Goal: Task Accomplishment & Management: Use online tool/utility

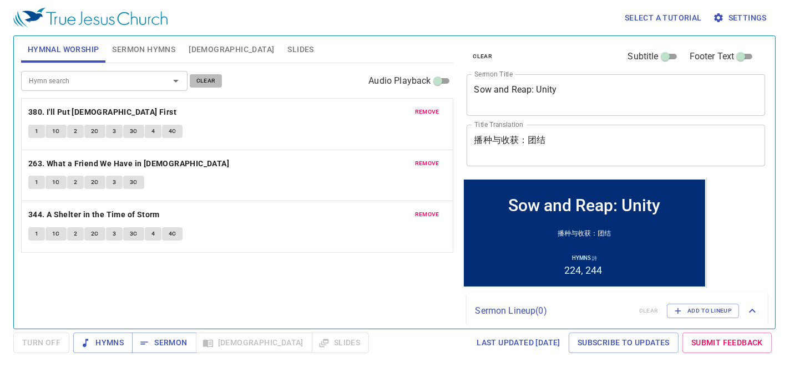
click at [201, 82] on span "clear" at bounding box center [205, 81] width 19 height 10
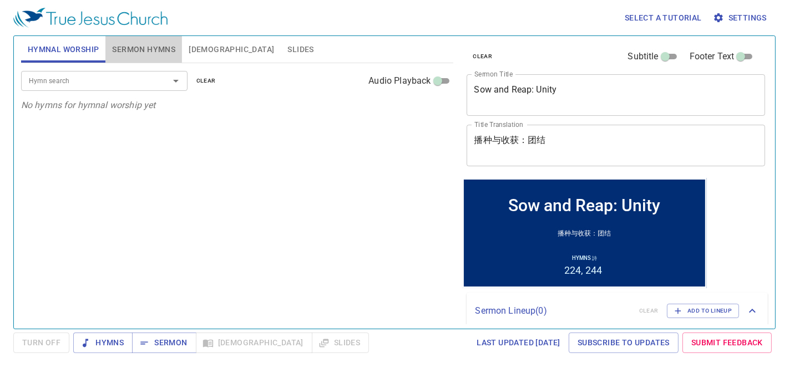
click at [155, 45] on span "Sermon Hymns" at bounding box center [143, 50] width 63 height 14
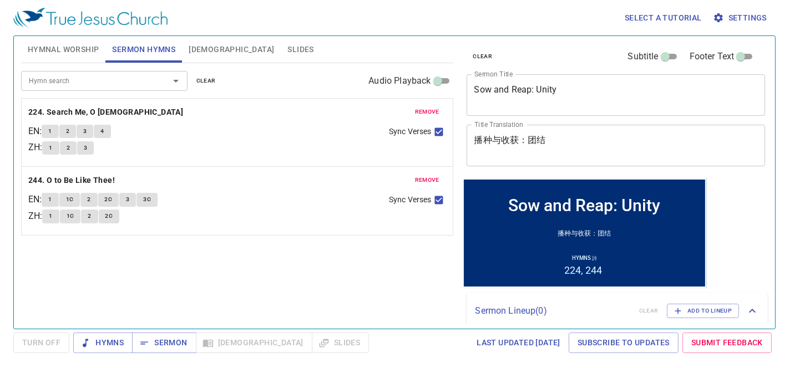
click at [205, 79] on span "clear" at bounding box center [205, 81] width 19 height 10
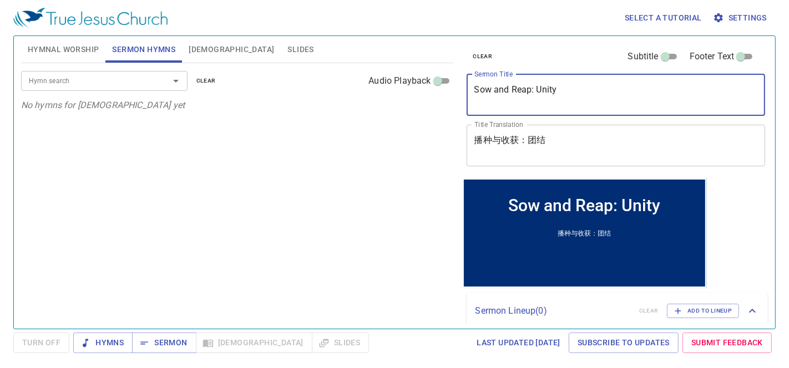
drag, startPoint x: 601, startPoint y: 90, endPoint x: 402, endPoint y: 81, distance: 198.7
click at [402, 81] on div "Hymnal Worship Sermon Hymns Bible Slides Hymn search Hymn search clear Audio Pl…" at bounding box center [394, 178] width 755 height 293
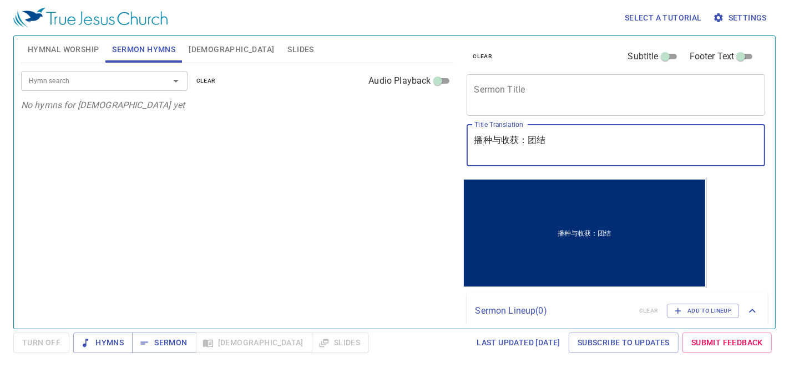
drag, startPoint x: 593, startPoint y: 151, endPoint x: 402, endPoint y: 139, distance: 191.2
click at [402, 139] on div "Hymnal Worship Sermon Hymns Bible Slides Hymn search Hymn search clear Audio Pl…" at bounding box center [394, 178] width 755 height 293
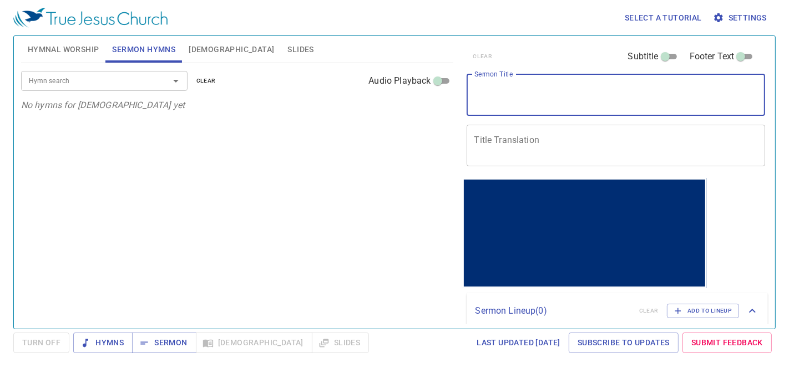
click at [497, 95] on textarea "Sermon Title" at bounding box center [615, 94] width 283 height 21
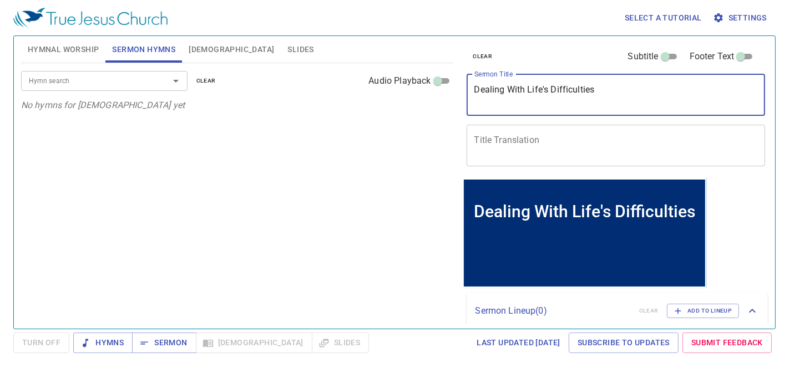
type textarea "Dealing With Life's Difficulties"
drag, startPoint x: 619, startPoint y: 94, endPoint x: 383, endPoint y: 88, distance: 236.3
click at [383, 88] on div "Hymnal Worship Sermon Hymns Bible Slides Hymn search Hymn search clear Audio Pl…" at bounding box center [394, 178] width 755 height 293
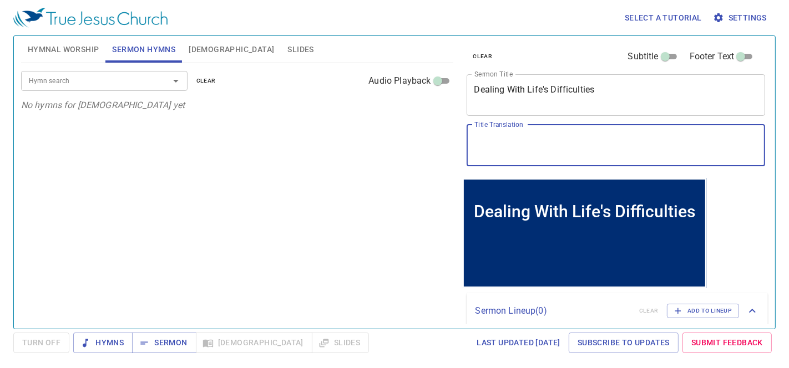
drag, startPoint x: 545, startPoint y: 148, endPoint x: 548, endPoint y: 143, distance: 6.0
click at [545, 147] on textarea "Title Translation" at bounding box center [615, 145] width 283 height 21
paste textarea "应对生活中的困难"
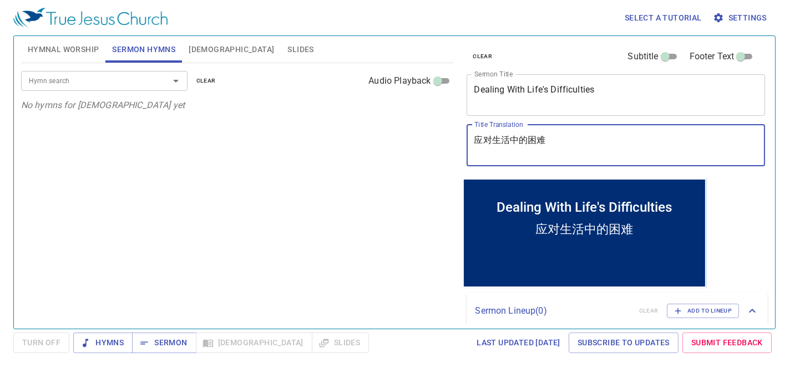
type textarea "应对生活中的困难"
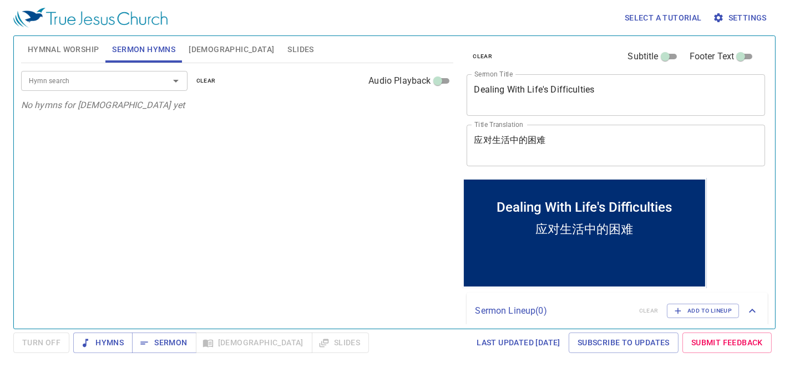
click at [93, 83] on input "Hymn search" at bounding box center [87, 80] width 127 height 13
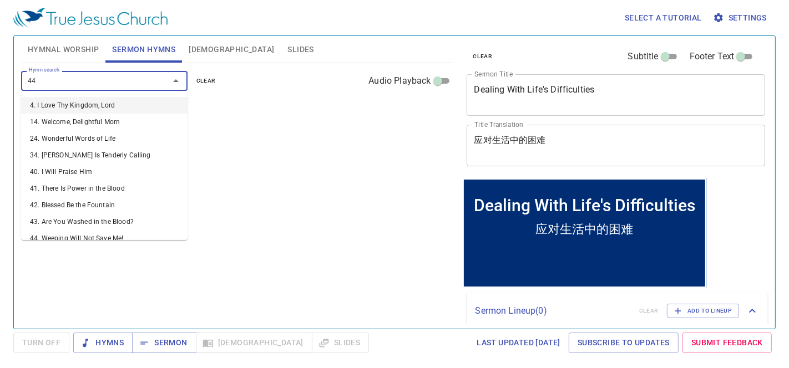
type input "442"
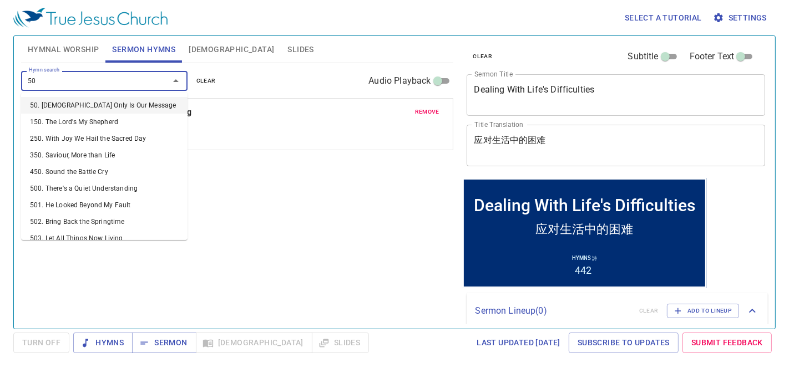
type input "509"
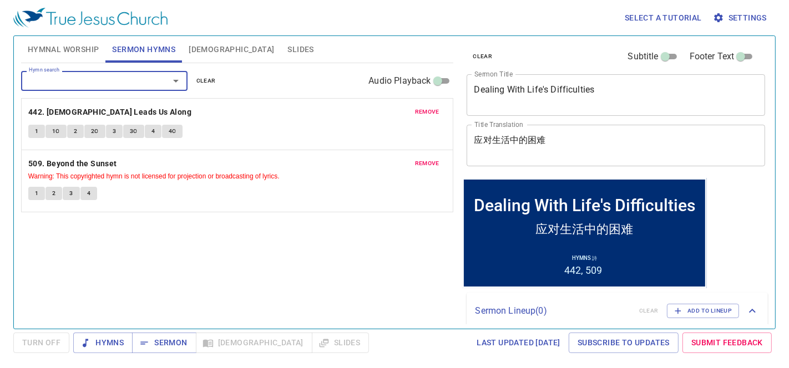
click at [130, 83] on input "Hymn search" at bounding box center [87, 80] width 127 height 13
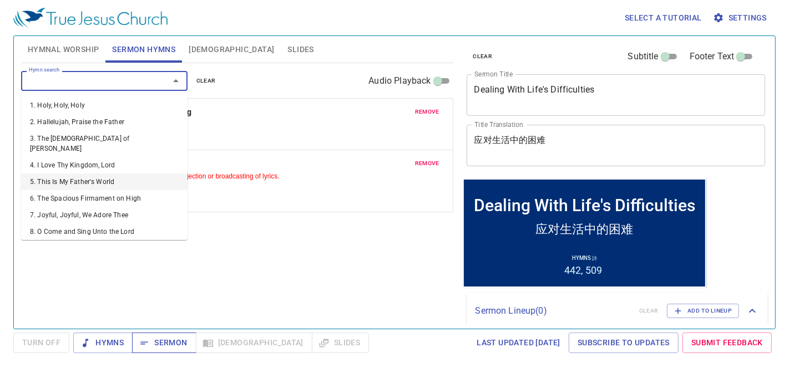
click at [167, 331] on span "Sermon" at bounding box center [164, 343] width 46 height 14
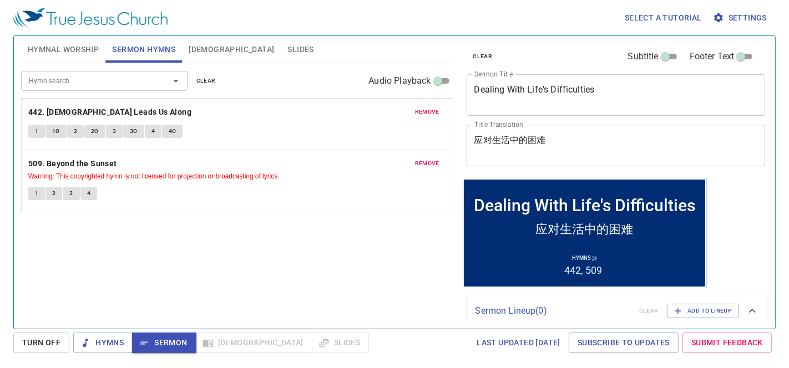
click at [70, 47] on span "Hymnal Worship" at bounding box center [64, 50] width 72 height 14
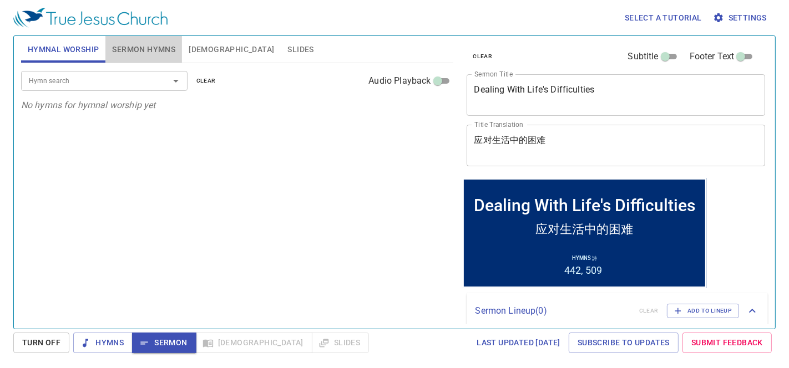
click at [127, 53] on span "Sermon Hymns" at bounding box center [143, 50] width 63 height 14
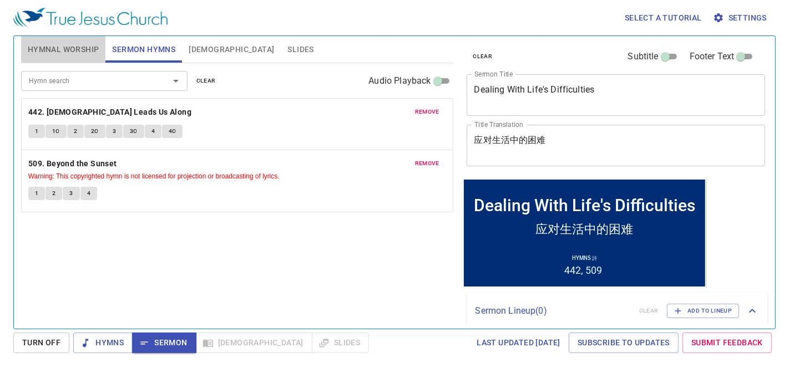
click at [87, 50] on span "Hymnal Worship" at bounding box center [64, 50] width 72 height 14
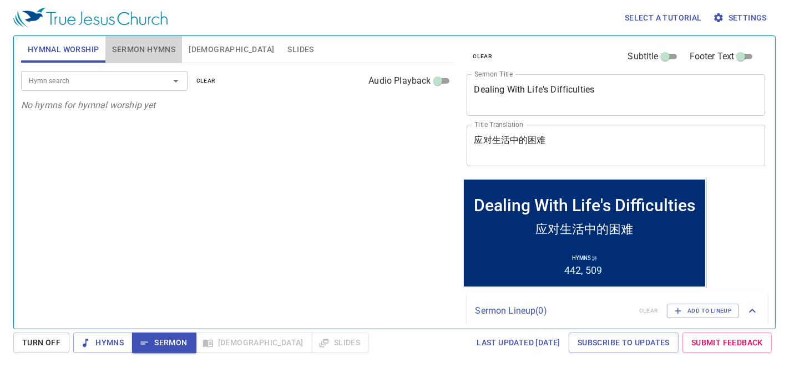
click at [124, 50] on span "Sermon Hymns" at bounding box center [143, 50] width 63 height 14
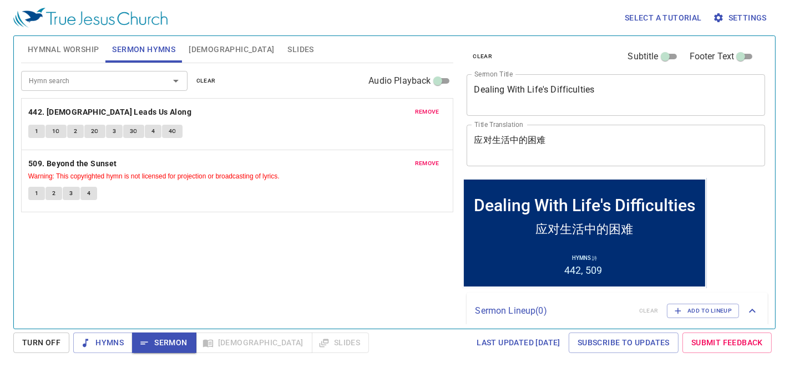
click at [69, 52] on span "Hymnal Worship" at bounding box center [64, 50] width 72 height 14
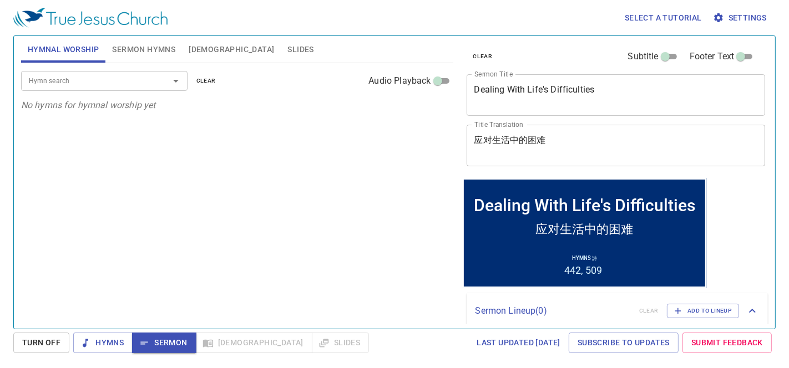
click at [109, 79] on input "Hymn search" at bounding box center [87, 80] width 127 height 13
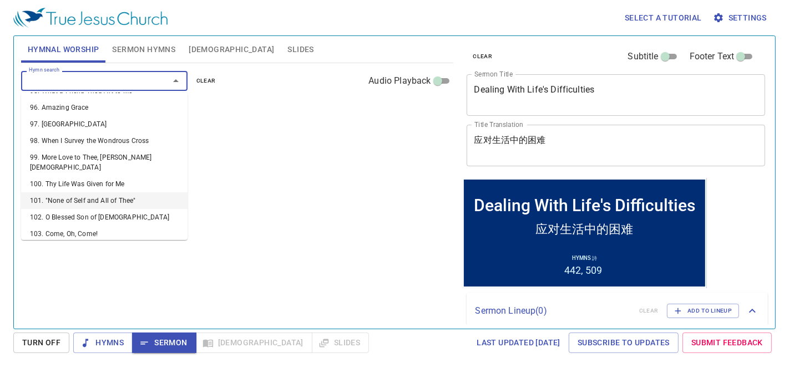
scroll to position [1664, 0]
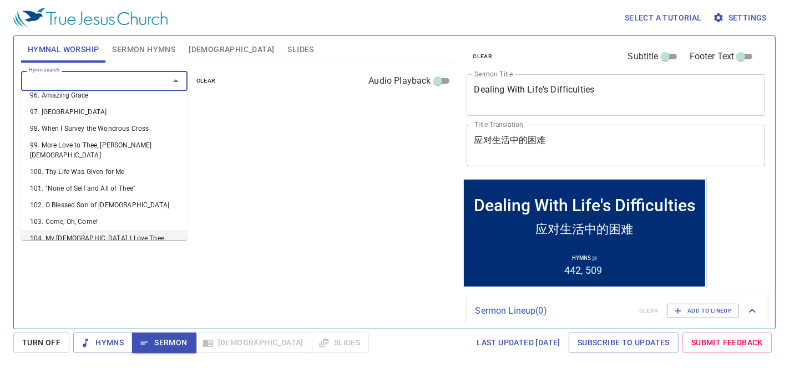
click at [124, 230] on li "104. My [DEMOGRAPHIC_DATA], I Love Thee" at bounding box center [104, 238] width 166 height 17
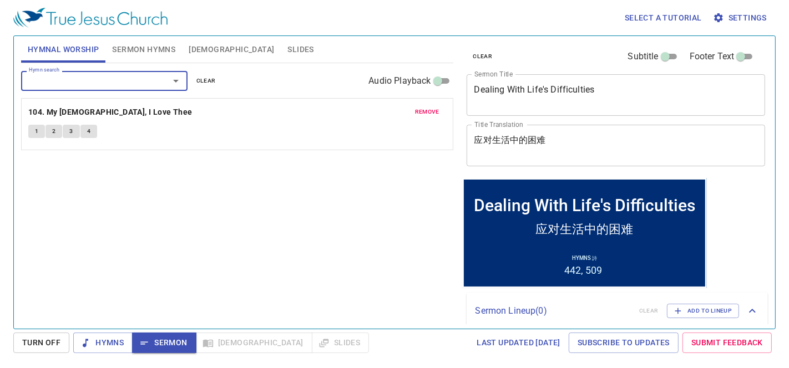
click at [77, 89] on div "Hymn search" at bounding box center [104, 80] width 166 height 19
click at [76, 80] on input "Hymn search" at bounding box center [87, 80] width 127 height 13
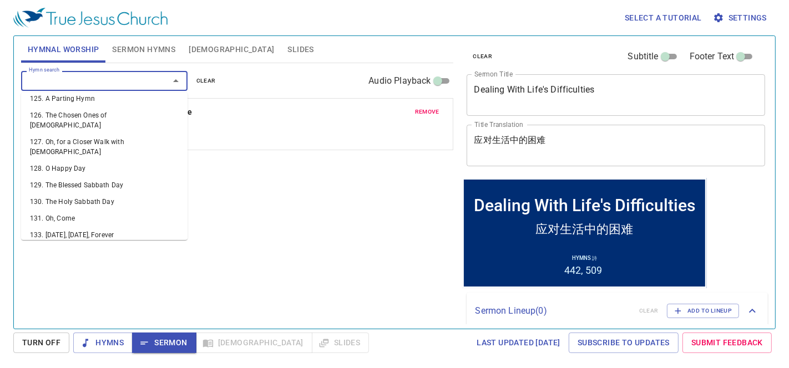
scroll to position [2280, 0]
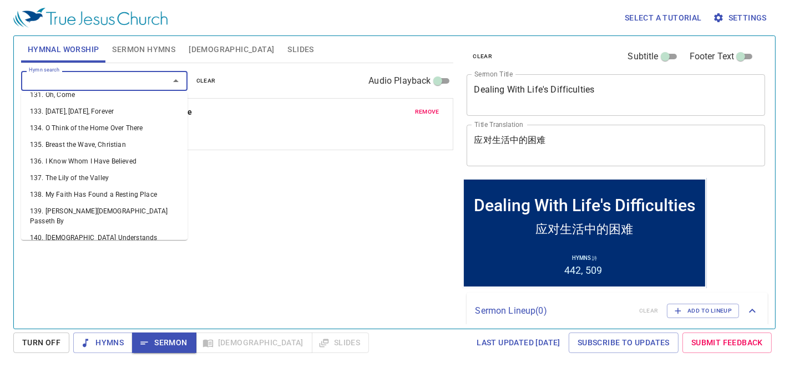
click at [102, 331] on li "146. I Need Thee Every Hour" at bounding box center [104, 357] width 166 height 17
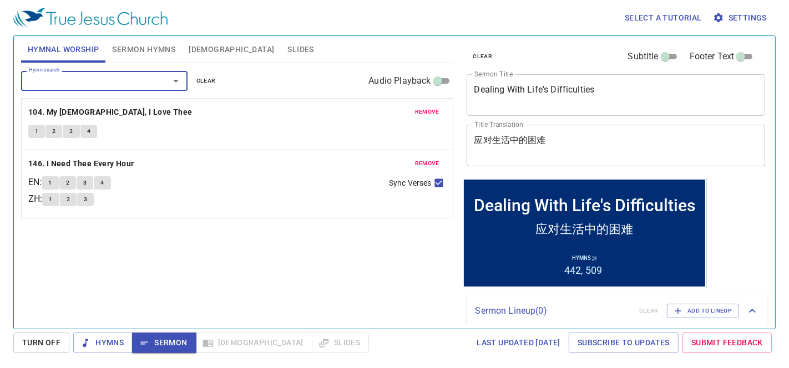
click at [98, 78] on input "Hymn search" at bounding box center [87, 80] width 127 height 13
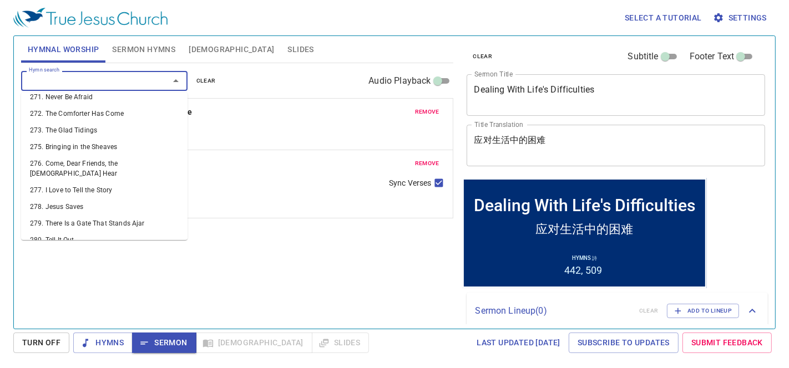
scroll to position [5292, 0]
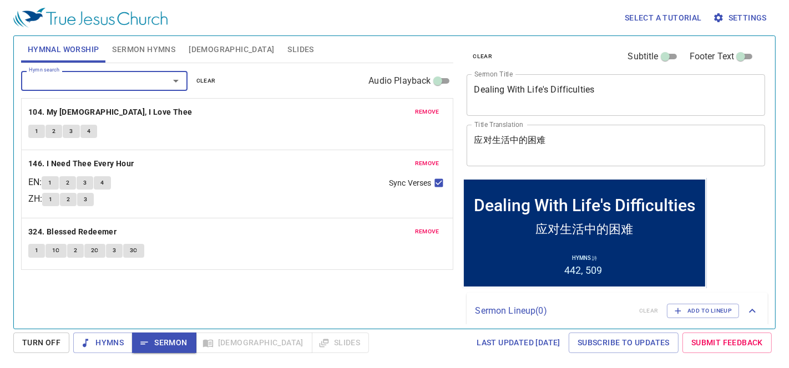
click at [213, 286] on div "Hymn search Hymn search clear Audio Playback remove 104. My Jesus, I Love Thee …" at bounding box center [237, 191] width 432 height 256
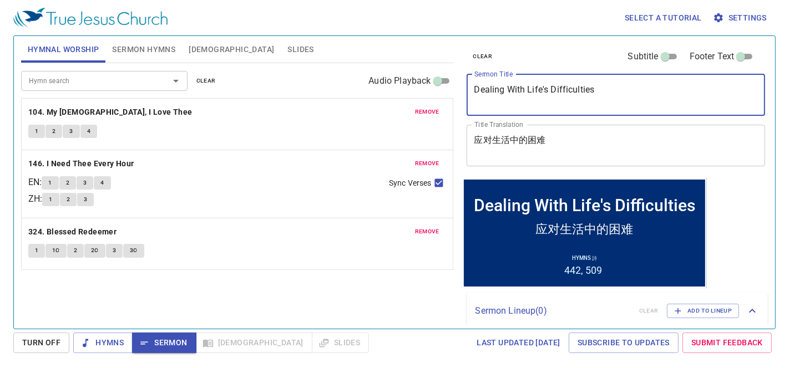
drag, startPoint x: 608, startPoint y: 98, endPoint x: 439, endPoint y: 89, distance: 169.9
click at [439, 89] on div "Hymnal Worship Sermon Hymns Bible Slides Hymn search Hymn search clear Audio Pl…" at bounding box center [394, 178] width 755 height 293
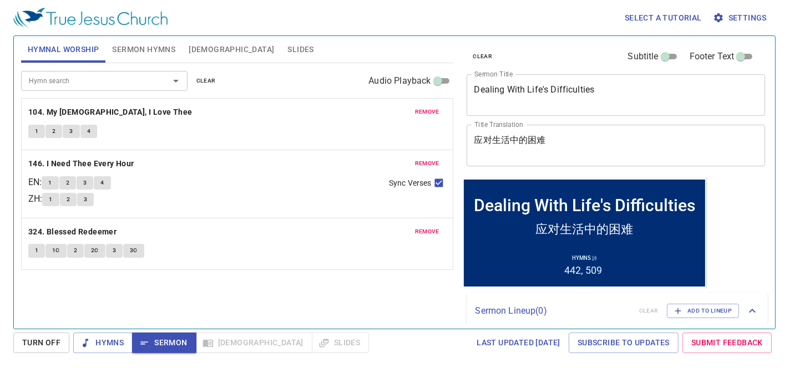
drag, startPoint x: 113, startPoint y: 305, endPoint x: 111, endPoint y: 316, distance: 11.2
click at [113, 305] on div "Hymn search Hymn search clear Audio Playback remove 104. My Jesus, I Love Thee …" at bounding box center [237, 191] width 432 height 256
click at [115, 331] on span "Hymns" at bounding box center [103, 343] width 42 height 14
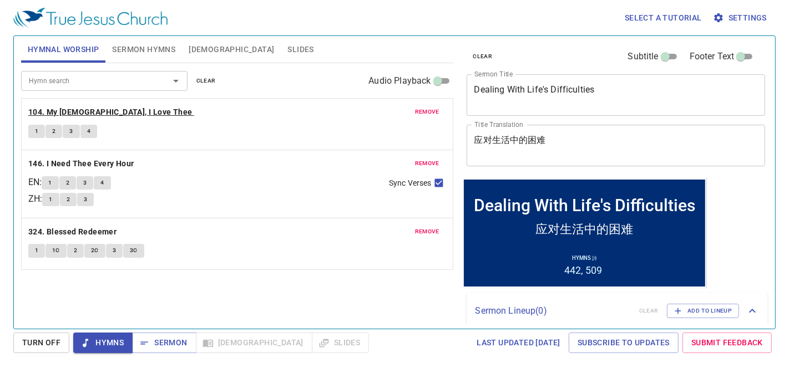
click at [85, 106] on b "104. My [DEMOGRAPHIC_DATA], I Love Thee" at bounding box center [110, 112] width 164 height 14
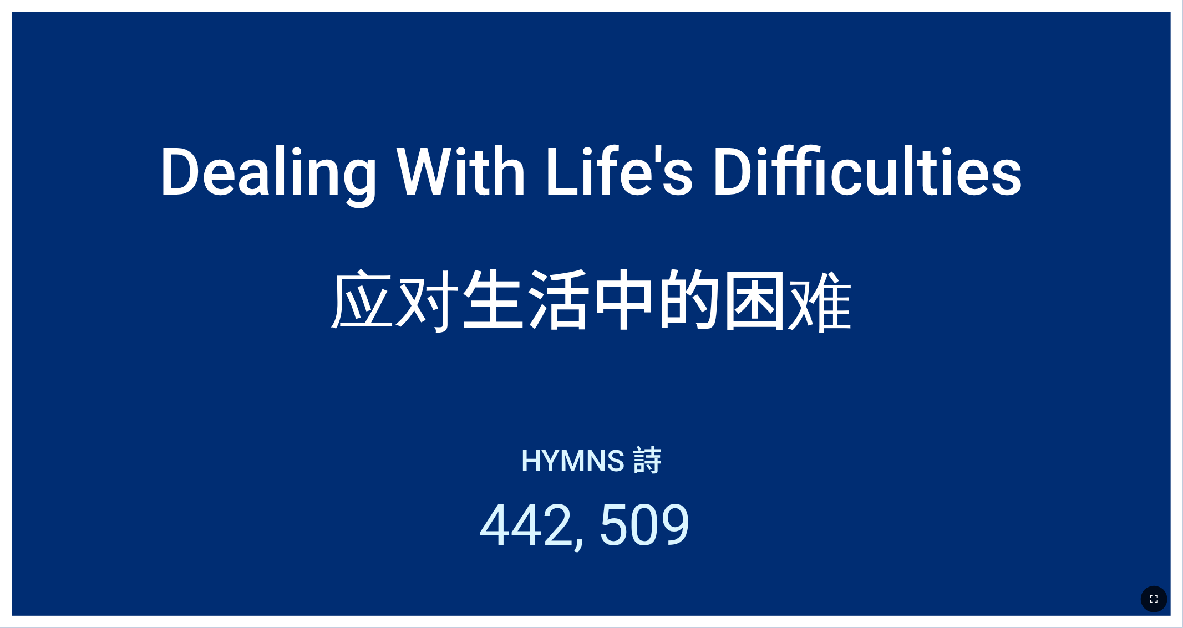
click at [780, 399] on icon "button" at bounding box center [1153, 599] width 13 height 13
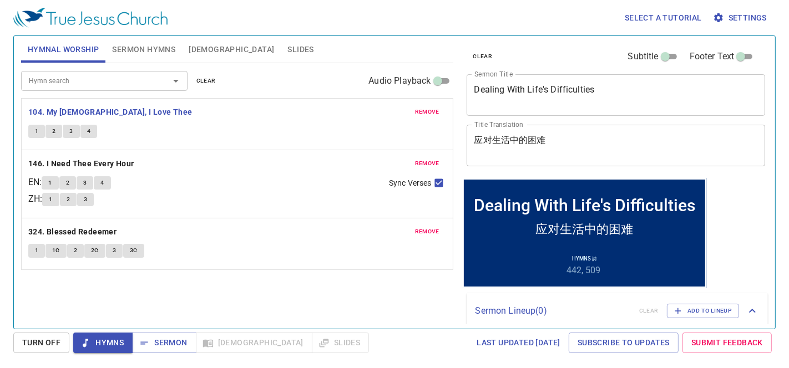
click at [38, 131] on span "1" at bounding box center [36, 131] width 3 height 10
click at [53, 131] on span "2" at bounding box center [53, 131] width 3 height 10
click at [67, 134] on button "3" at bounding box center [71, 131] width 17 height 13
click at [87, 131] on span "4" at bounding box center [88, 131] width 3 height 10
click at [61, 162] on b "146. I Need Thee Every Hour" at bounding box center [81, 164] width 106 height 14
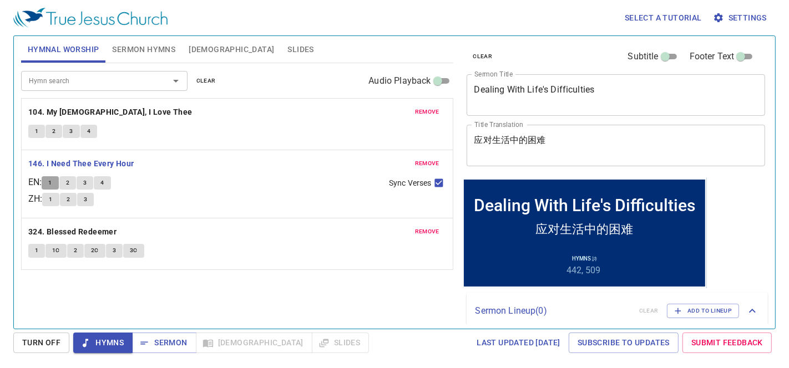
click at [52, 181] on span "1" at bounding box center [49, 183] width 3 height 10
click at [212, 167] on p "146. I Need Thee Every Hour" at bounding box center [237, 164] width 418 height 14
click at [69, 182] on span "2" at bounding box center [67, 183] width 3 height 10
click at [87, 181] on span "3" at bounding box center [84, 183] width 3 height 10
click at [104, 182] on span "4" at bounding box center [101, 183] width 3 height 10
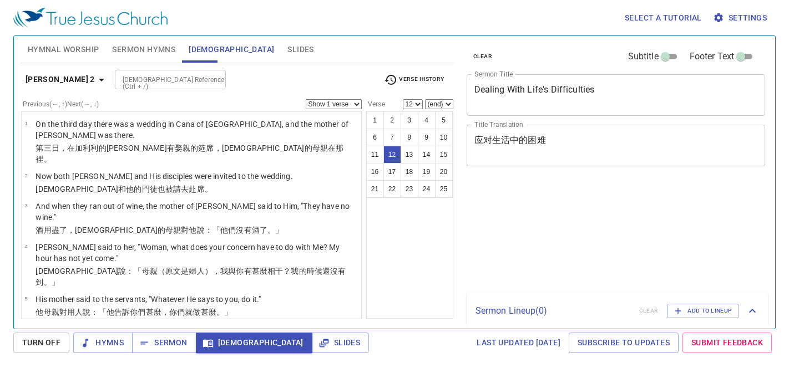
select select "12"
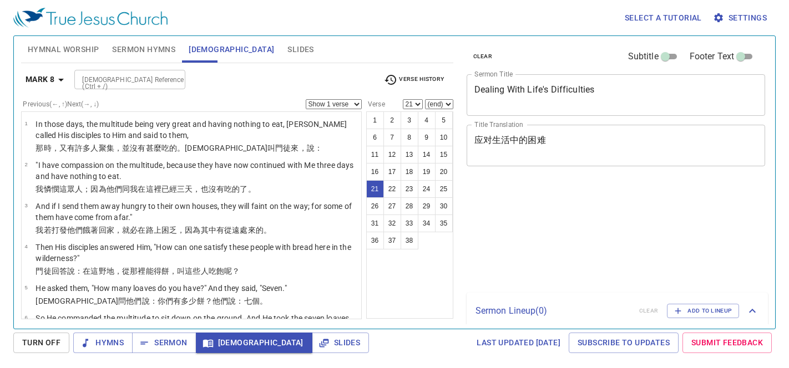
select select "21"
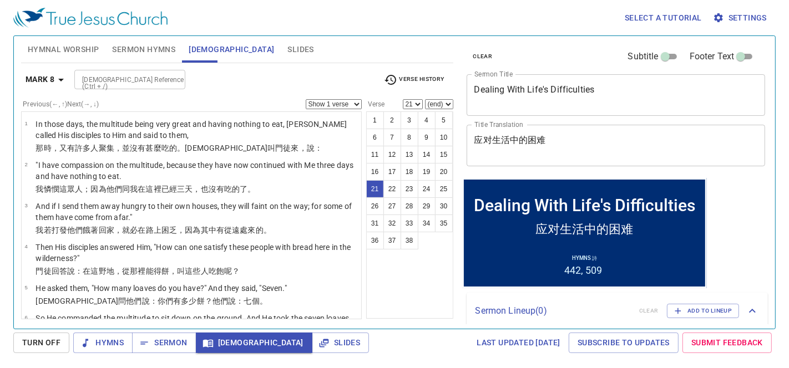
click at [409, 293] on div "1 2 3 4 5 6 7 8 9 10 11 12 13 14 15 16 17 18 19 20 21 22 23 24 25 26 27 28 29 3…" at bounding box center [409, 214] width 87 height 207
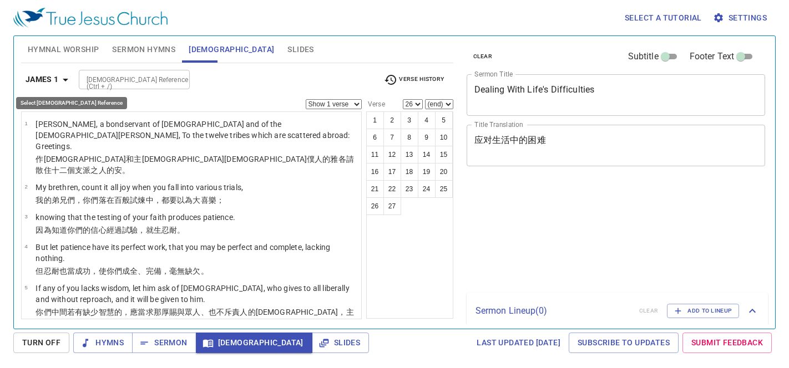
select select "26"
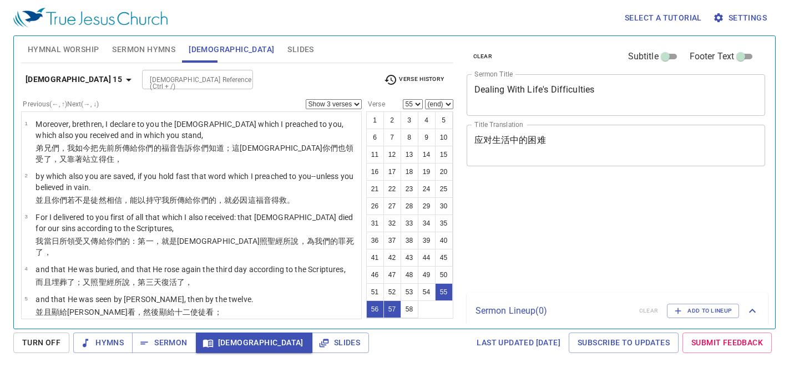
select select "3"
select select "55"
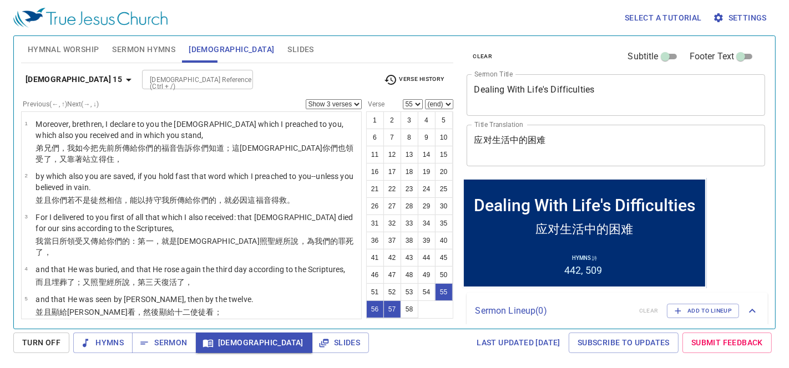
drag, startPoint x: 352, startPoint y: 53, endPoint x: 339, endPoint y: 105, distance: 53.5
click at [352, 53] on div "Hymnal Worship Sermon Hymns [DEMOGRAPHIC_DATA] Slides" at bounding box center [237, 49] width 432 height 27
click at [159, 80] on input "[DEMOGRAPHIC_DATA] Reference (Ctrl + /)" at bounding box center [188, 79] width 86 height 13
click at [145, 75] on input "[DEMOGRAPHIC_DATA] Reference (Ctrl + /)" at bounding box center [188, 79] width 86 height 13
click at [344, 57] on div "Hymnal Worship Sermon Hymns [DEMOGRAPHIC_DATA] Slides" at bounding box center [237, 49] width 432 height 27
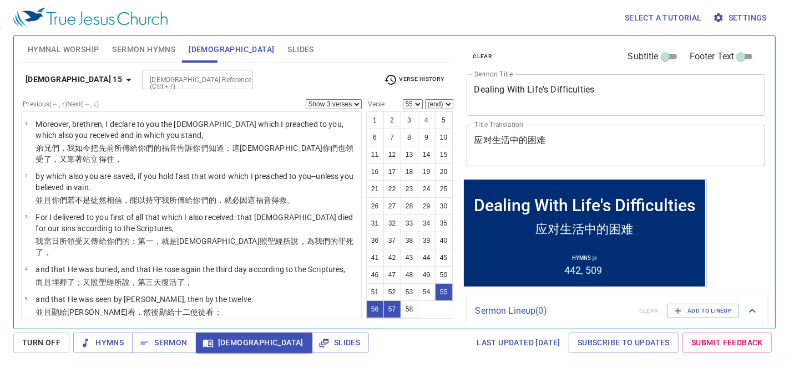
click at [185, 80] on input "[DEMOGRAPHIC_DATA] Reference (Ctrl + /)" at bounding box center [188, 79] width 86 height 13
click at [339, 105] on select "Show 1 verse Show 2 verses Show 3 verses Show 4 verses Show 5 verses" at bounding box center [334, 104] width 56 height 10
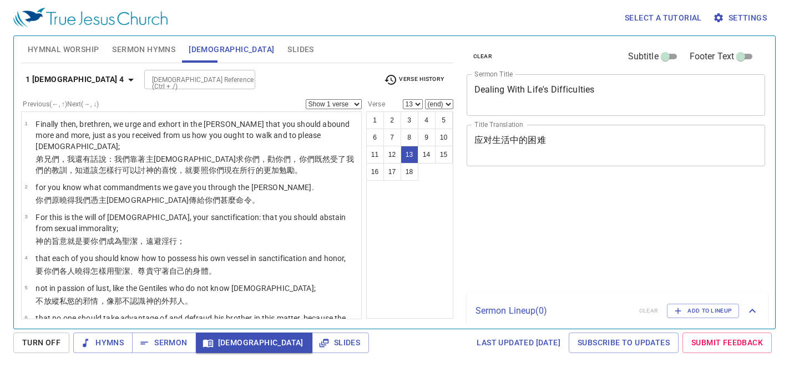
select select "13"
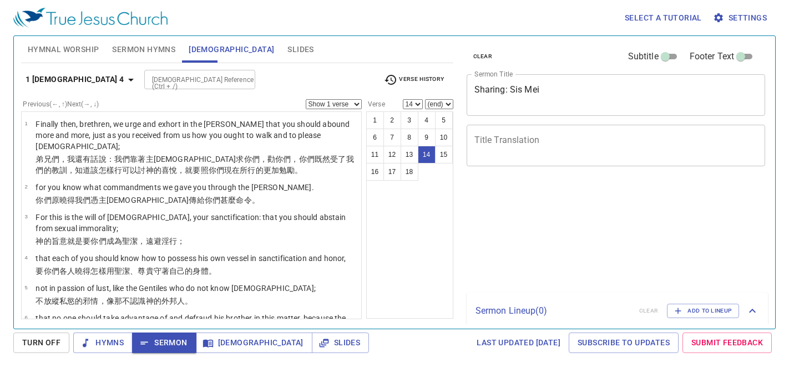
select select "14"
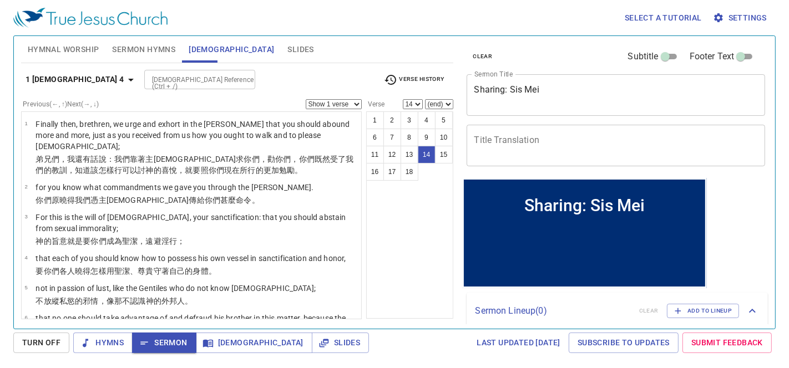
scroll to position [380, 0]
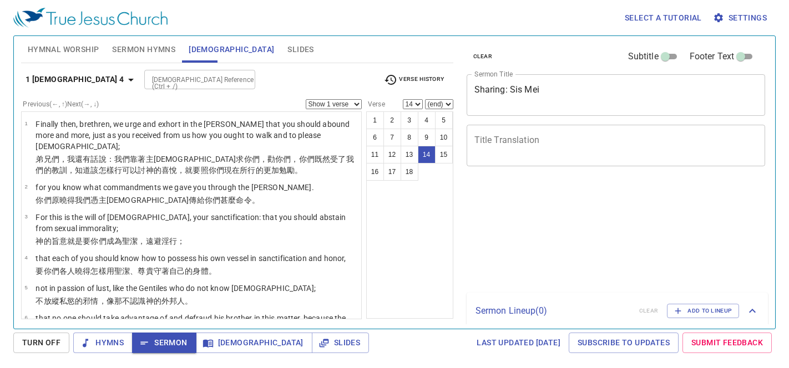
select select "14"
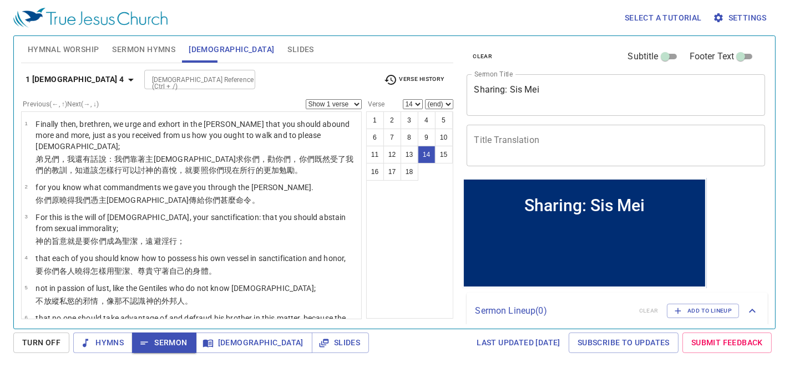
scroll to position [380, 0]
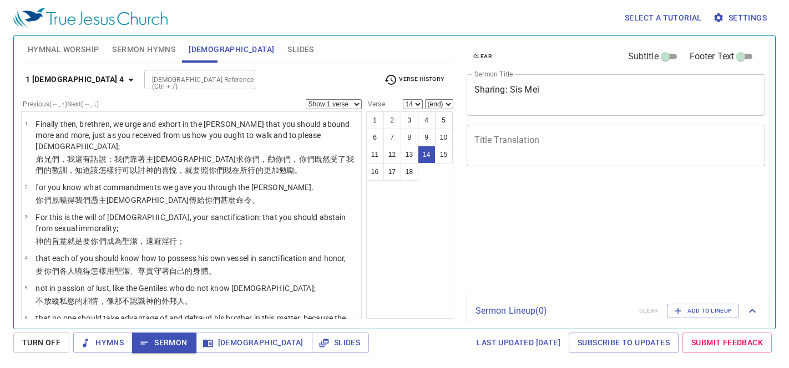
select select "14"
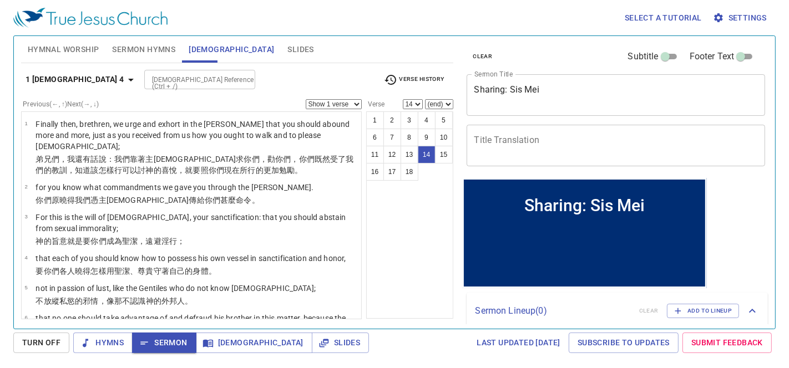
scroll to position [380, 0]
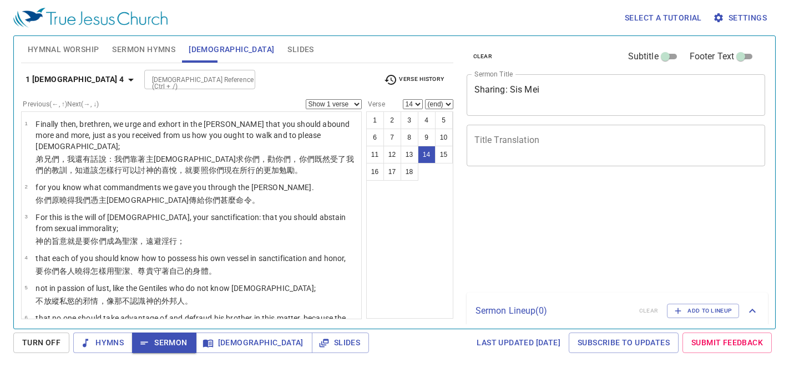
select select "14"
